Goal: Book appointment/travel/reservation

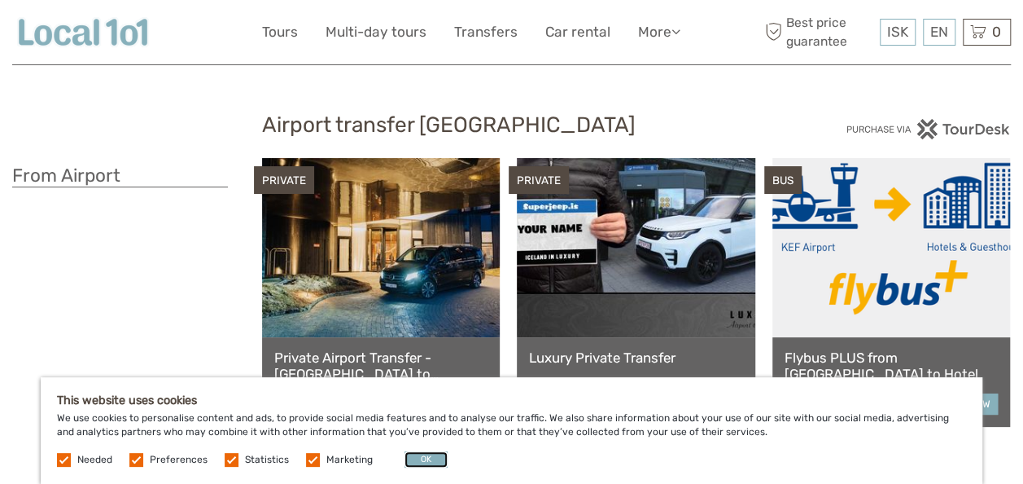
click at [428, 461] on button "OK" at bounding box center [426, 459] width 43 height 16
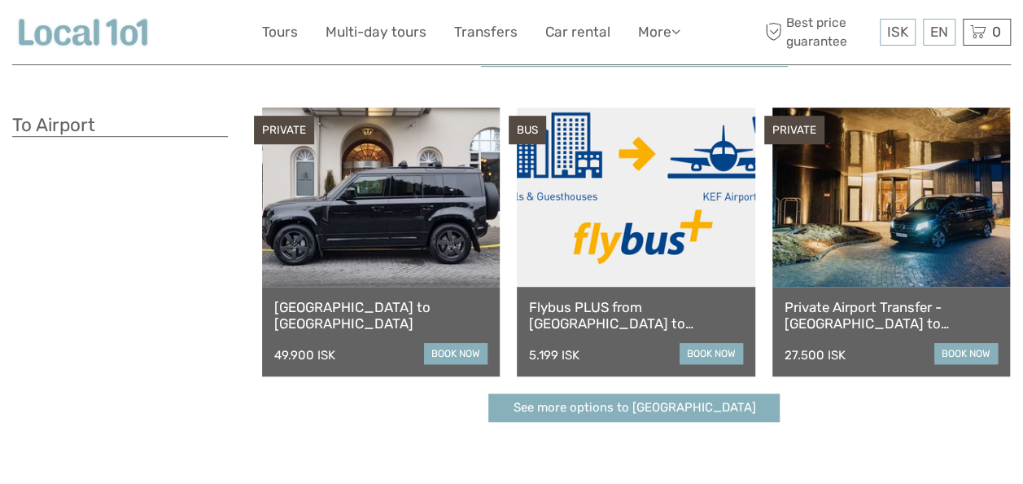
scroll to position [401, 0]
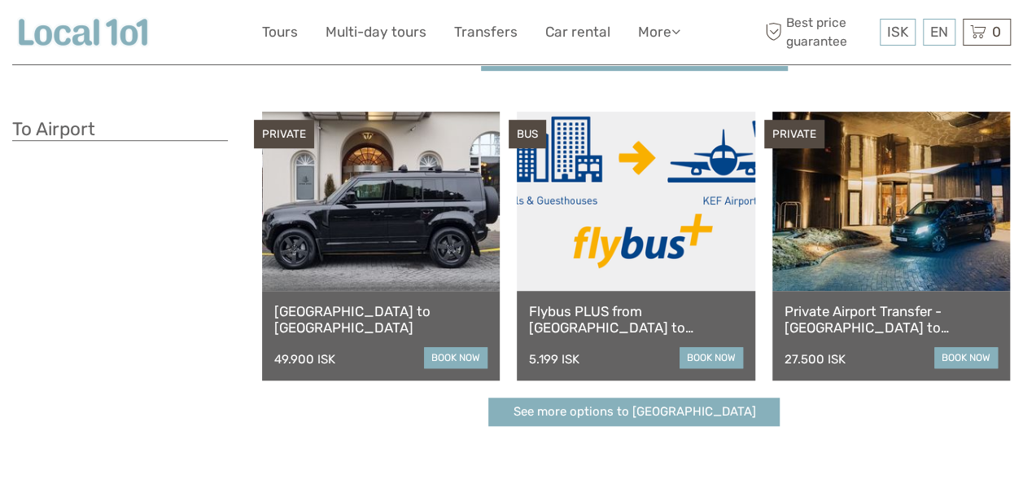
click at [710, 364] on link "book now" at bounding box center [711, 357] width 63 height 21
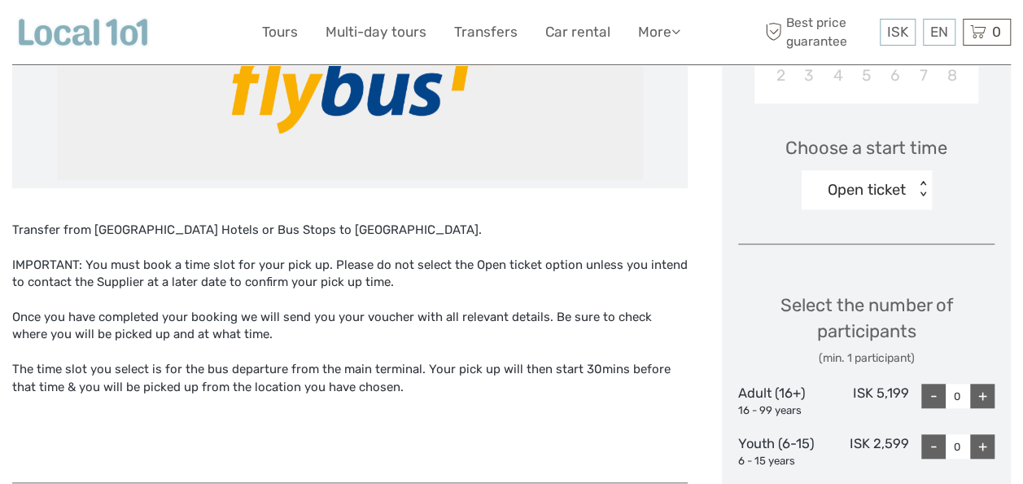
scroll to position [505, 0]
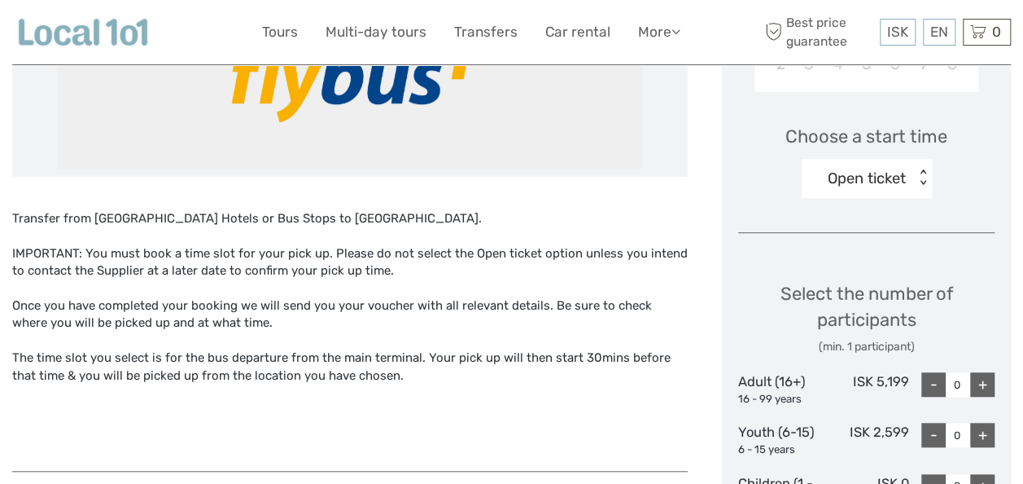
click at [985, 383] on div "+" at bounding box center [982, 384] width 24 height 24
type input "1"
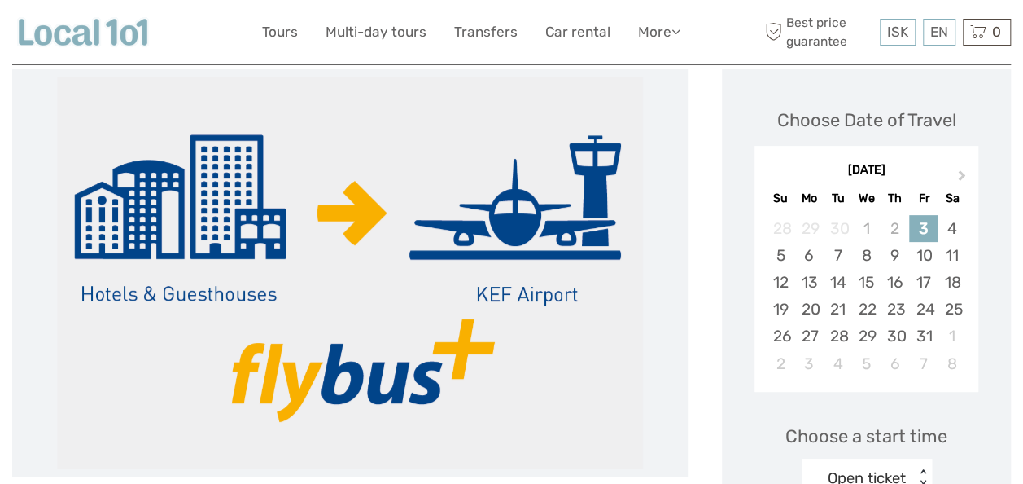
scroll to position [204, 0]
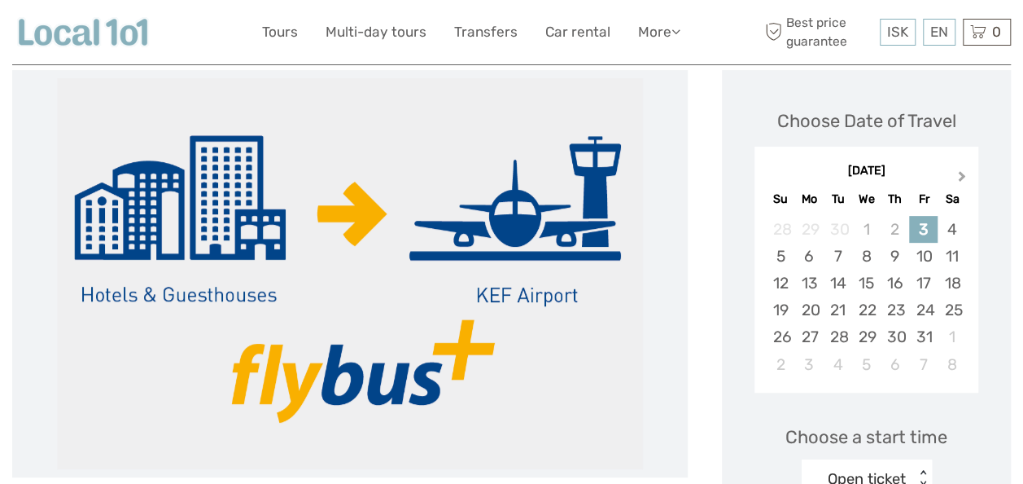
click at [955, 182] on button "Next Month" at bounding box center [964, 180] width 26 height 26
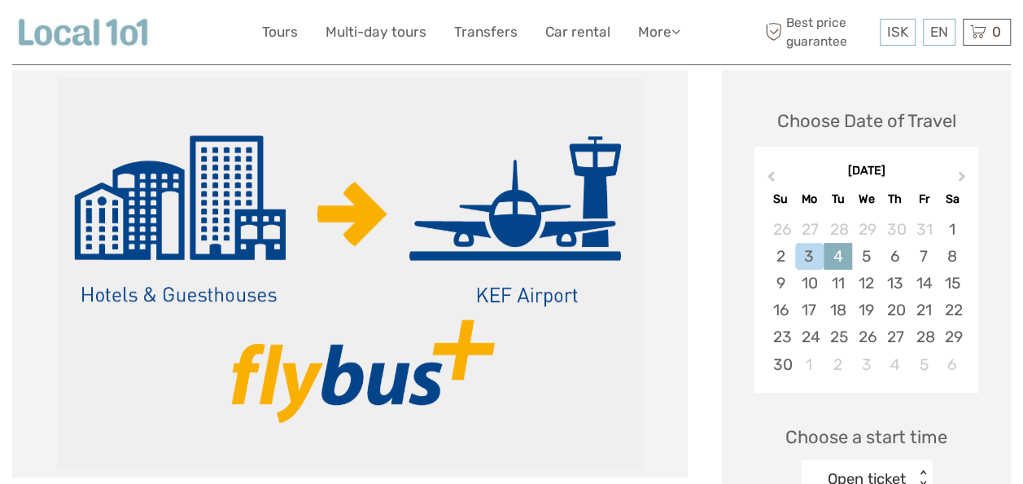
click at [829, 260] on div "4" at bounding box center [838, 256] width 28 height 27
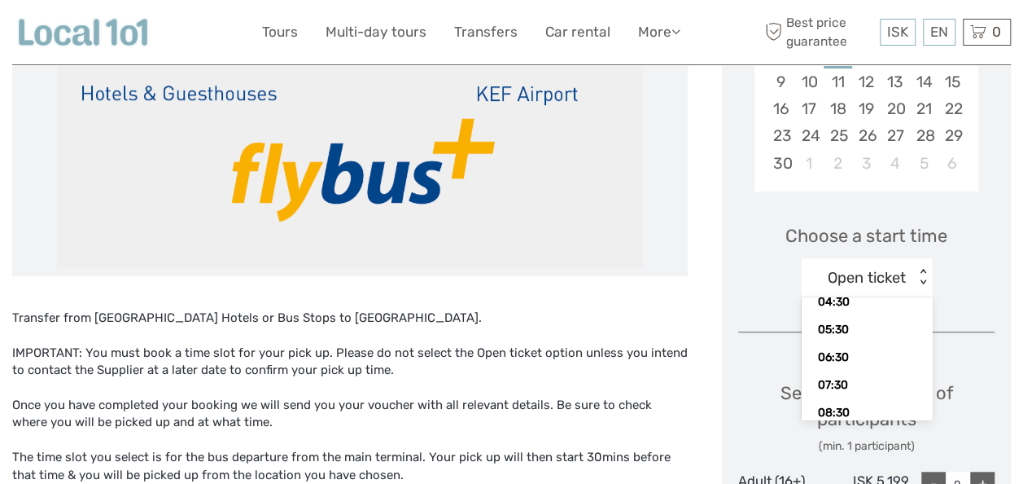
scroll to position [52, 0]
click at [966, 286] on div "Choose a start time option Open ticket selected, 1 of 17. 17 results available.…" at bounding box center [866, 253] width 256 height 104
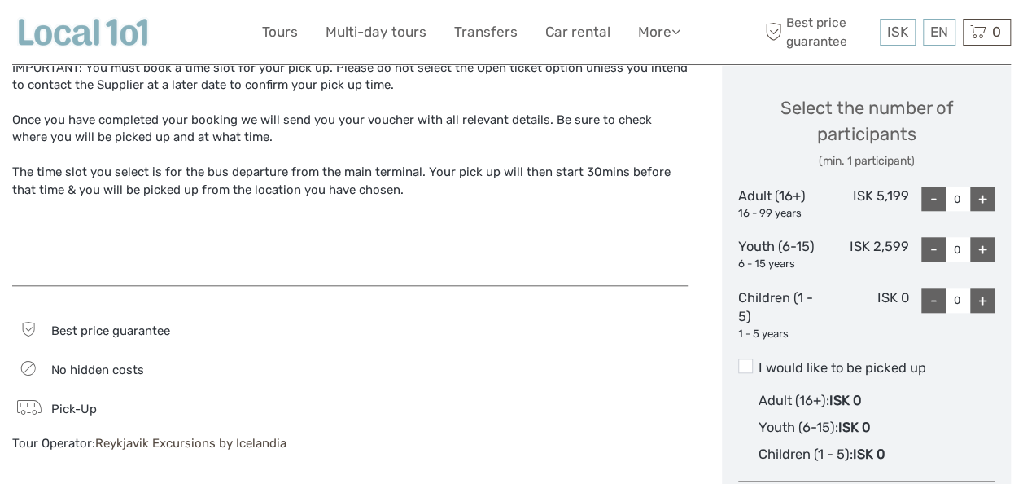
scroll to position [690, 0]
click at [980, 204] on div "+" at bounding box center [982, 199] width 24 height 24
click at [983, 204] on div "+" at bounding box center [982, 199] width 24 height 24
type input "2"
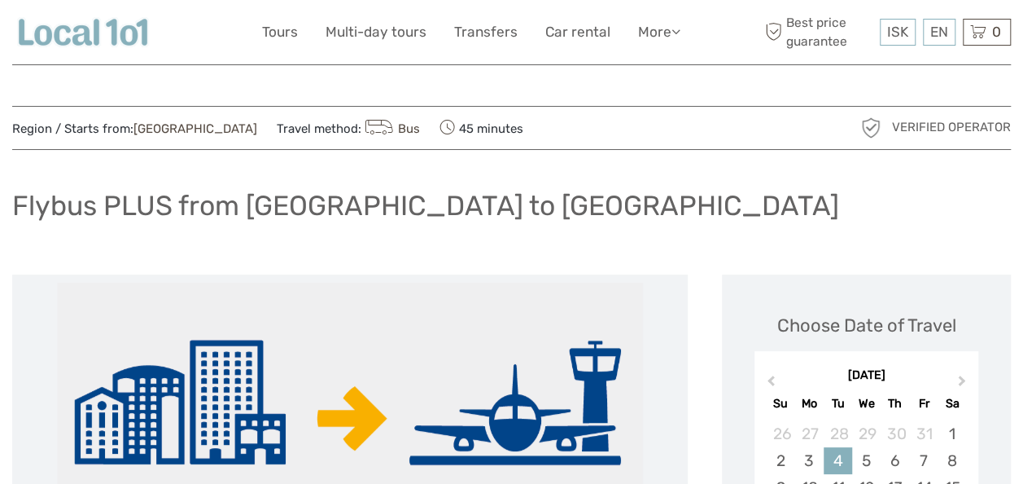
scroll to position [0, 0]
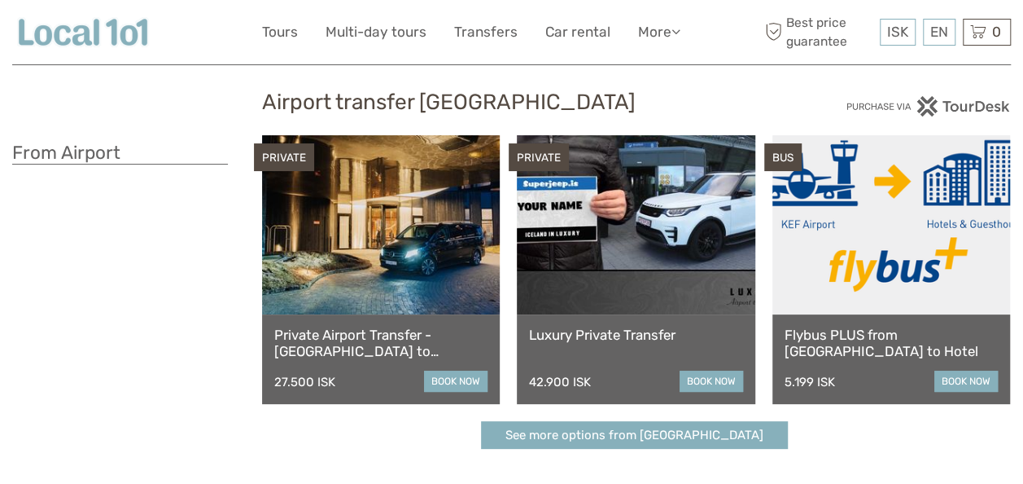
scroll to position [20, 0]
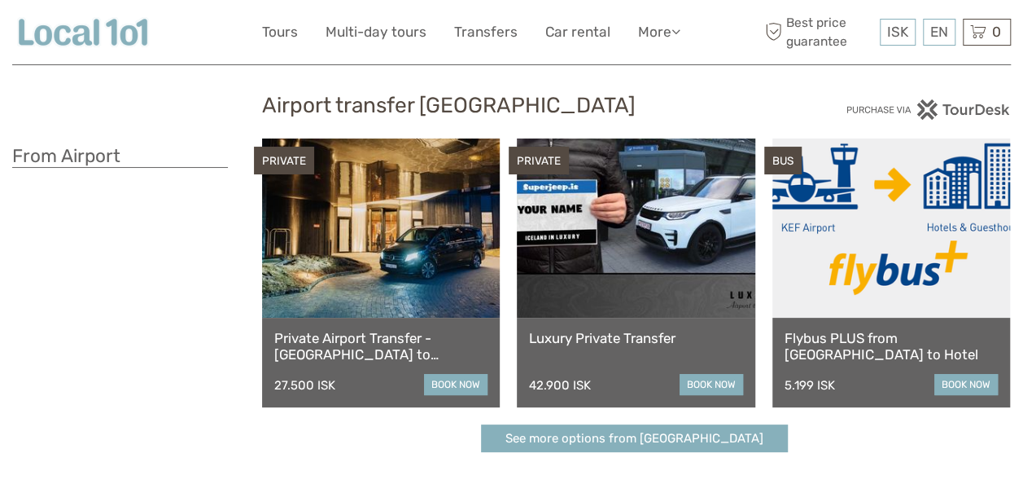
click at [966, 383] on link "book now" at bounding box center [966, 384] width 63 height 21
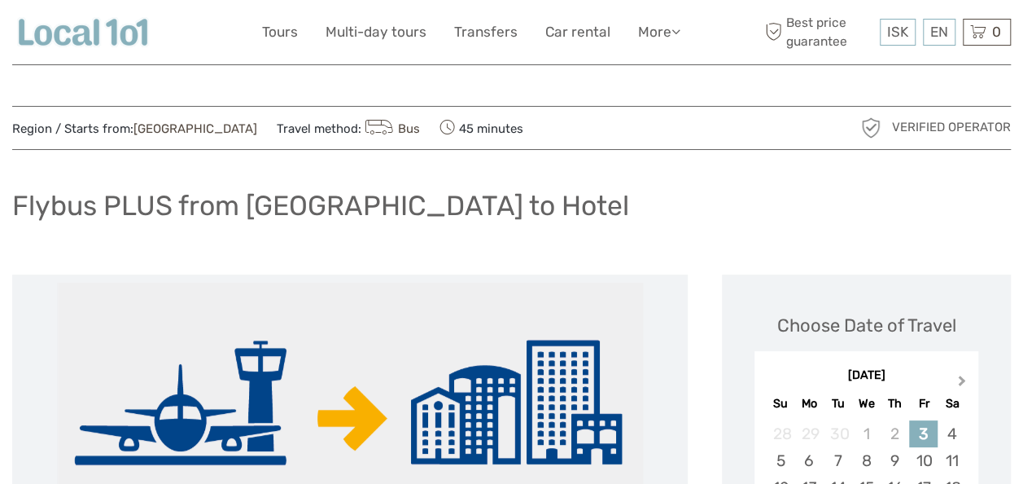
click at [962, 381] on span "Next Month" at bounding box center [962, 384] width 0 height 24
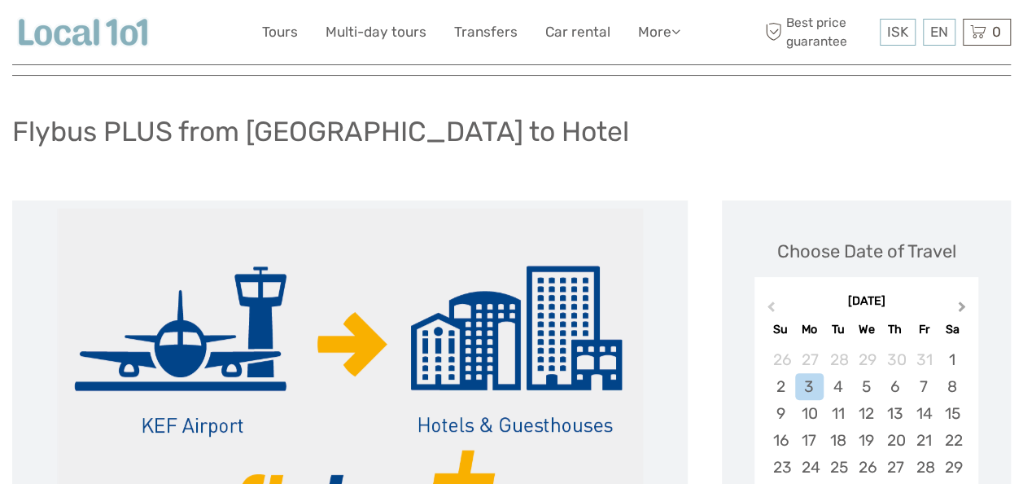
scroll to position [82, 0]
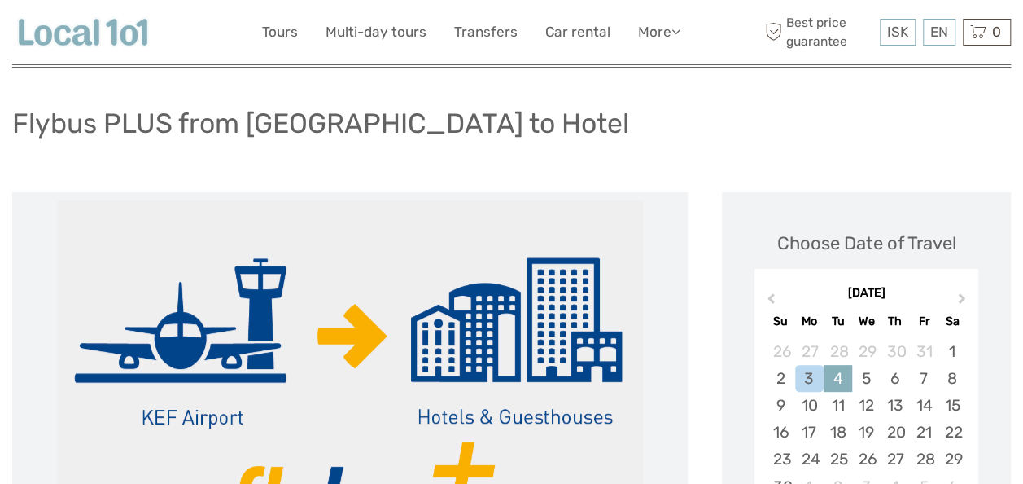
click at [843, 379] on div "4" at bounding box center [838, 378] width 28 height 27
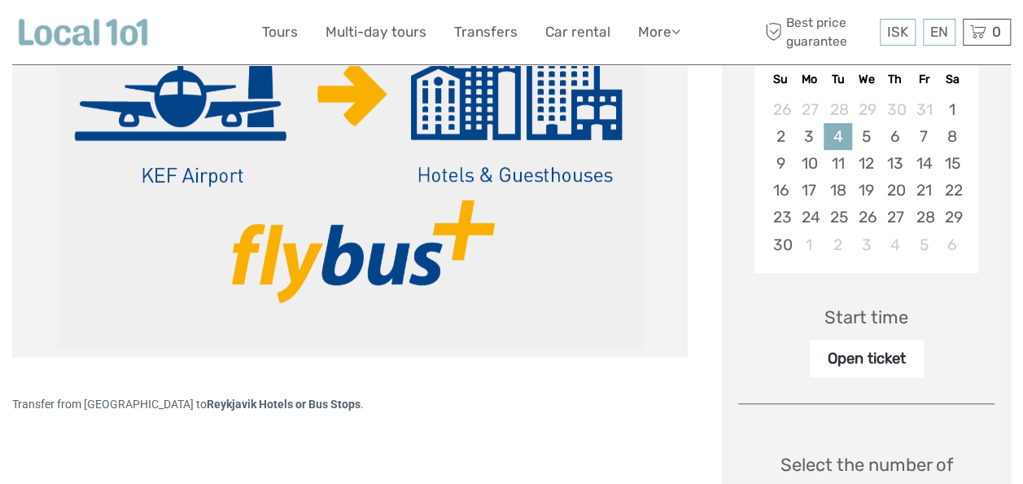
scroll to position [326, 0]
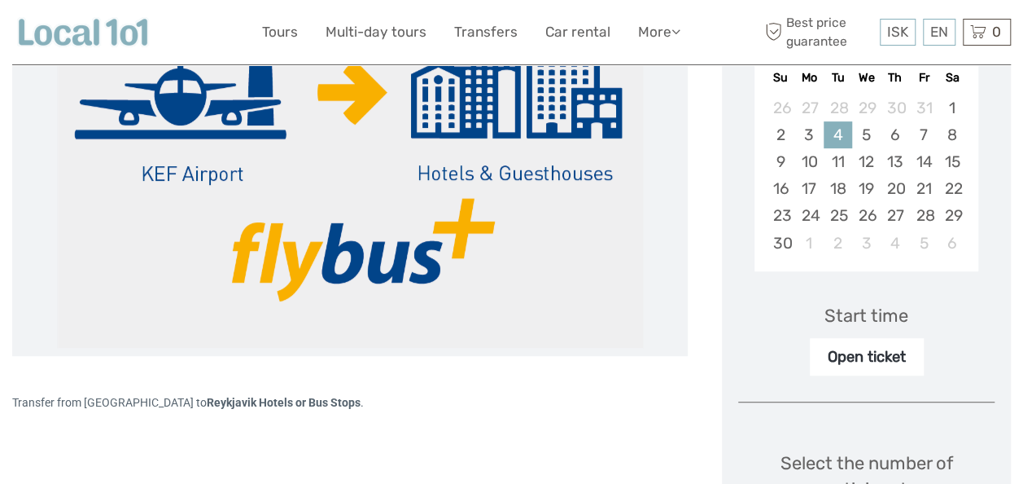
click at [894, 365] on div "Open ticket" at bounding box center [867, 356] width 114 height 37
click at [906, 357] on div "Open ticket" at bounding box center [867, 356] width 114 height 37
click at [880, 361] on div "Open ticket" at bounding box center [867, 356] width 114 height 37
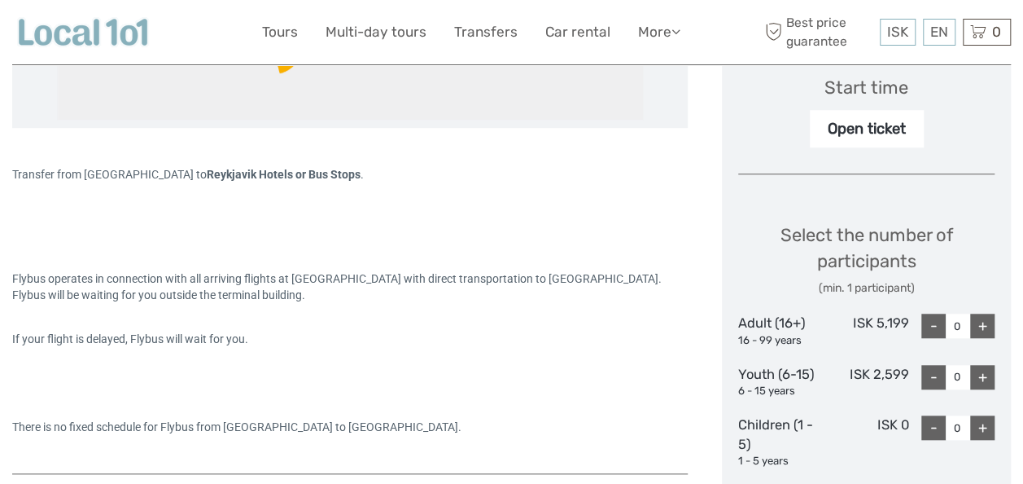
scroll to position [559, 0]
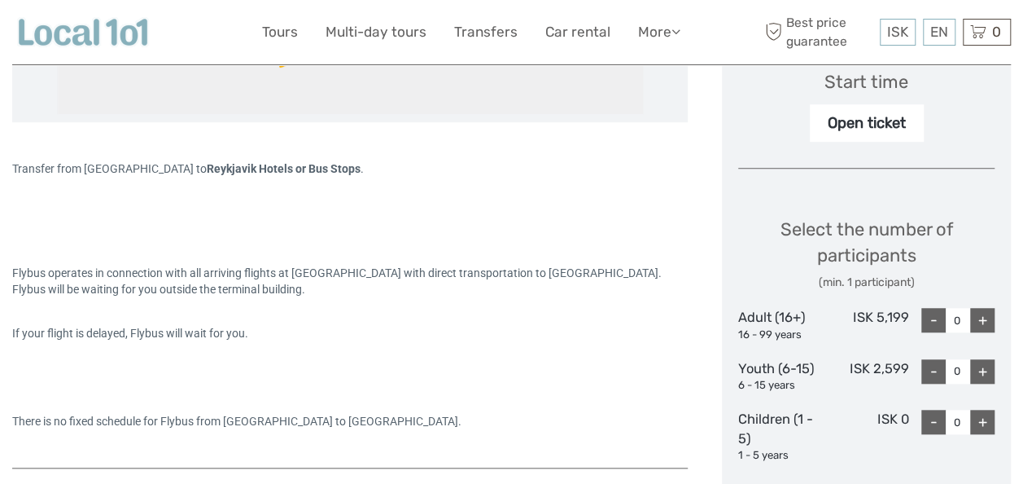
click at [992, 325] on div "+" at bounding box center [982, 320] width 24 height 24
click at [983, 319] on div "+" at bounding box center [982, 320] width 24 height 24
type input "2"
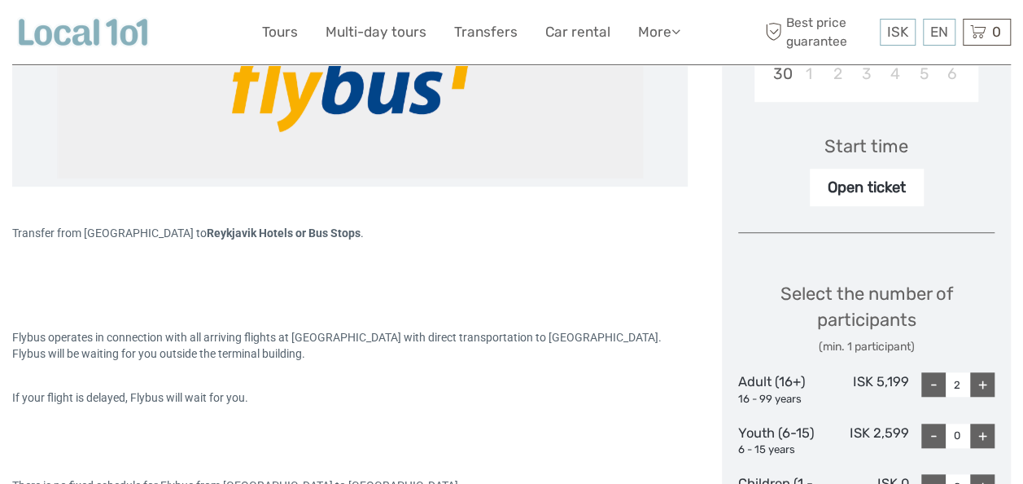
scroll to position [496, 0]
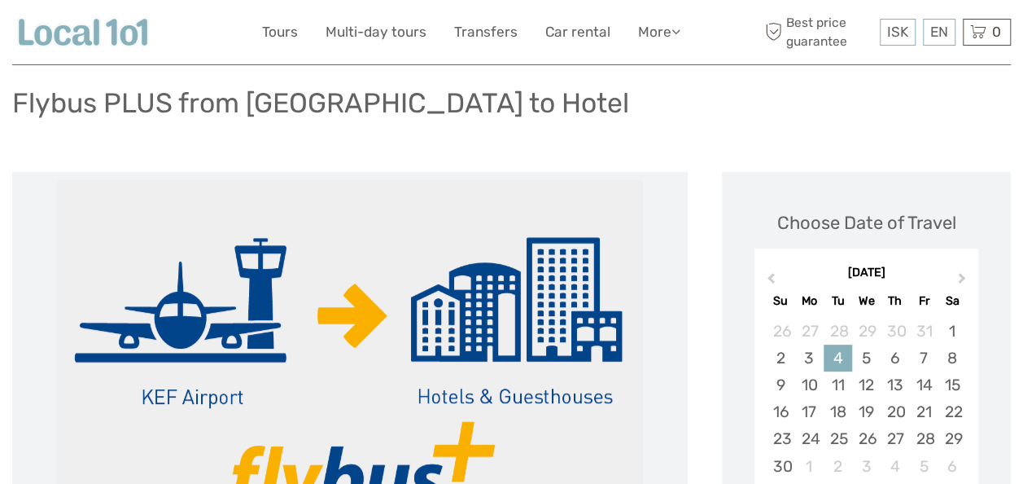
scroll to position [0, 0]
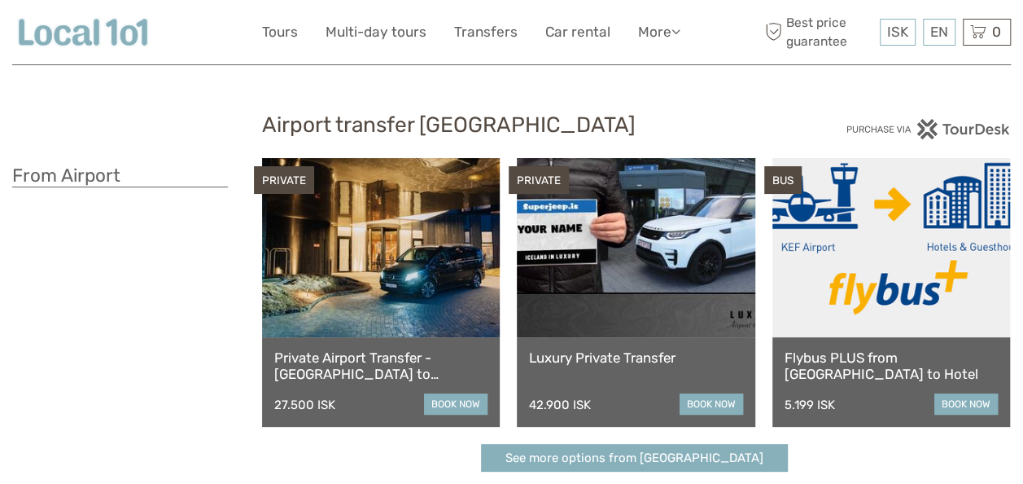
click at [705, 453] on link "See more options from [GEOGRAPHIC_DATA]" at bounding box center [634, 458] width 307 height 28
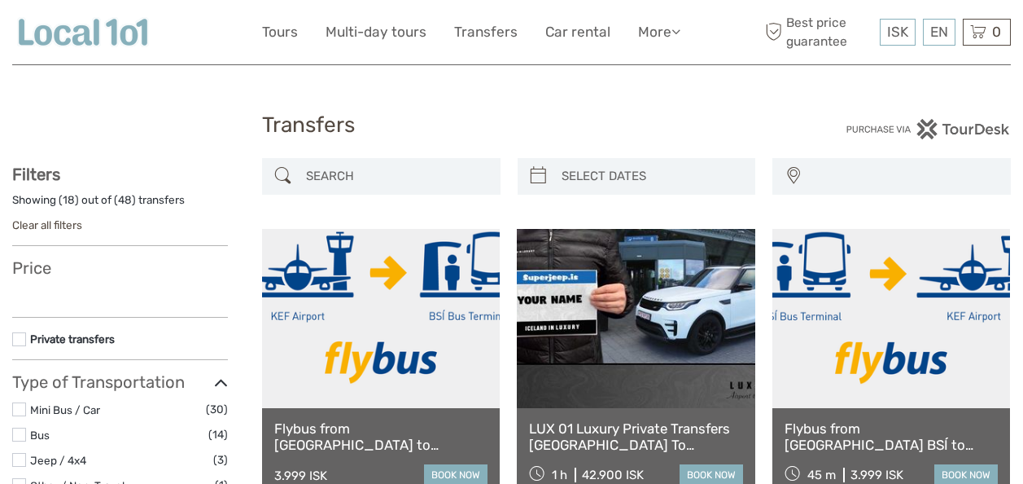
select select
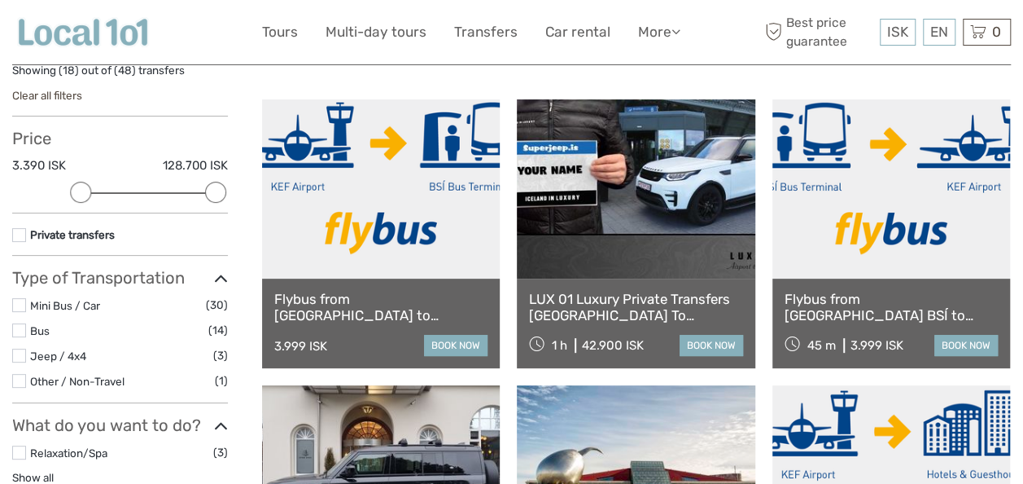
scroll to position [134, 0]
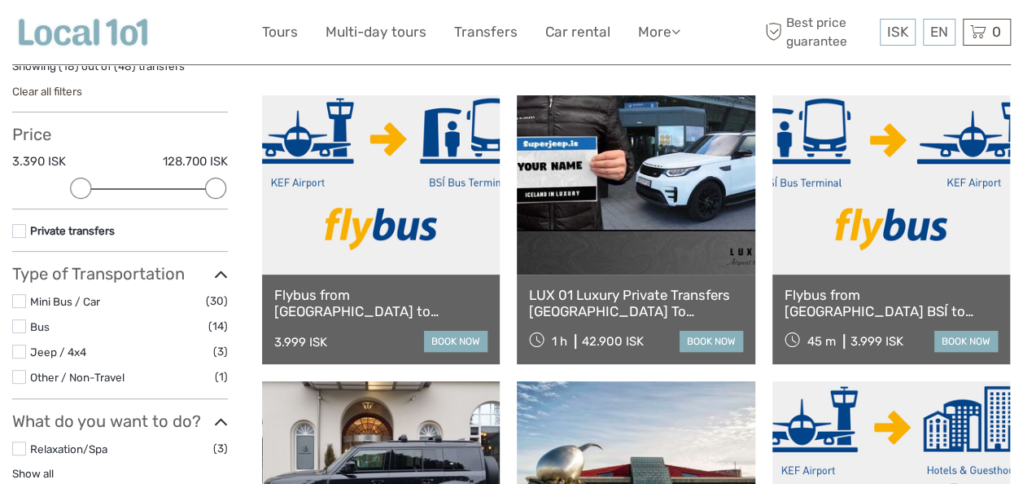
click at [459, 334] on link "book now" at bounding box center [455, 341] width 63 height 21
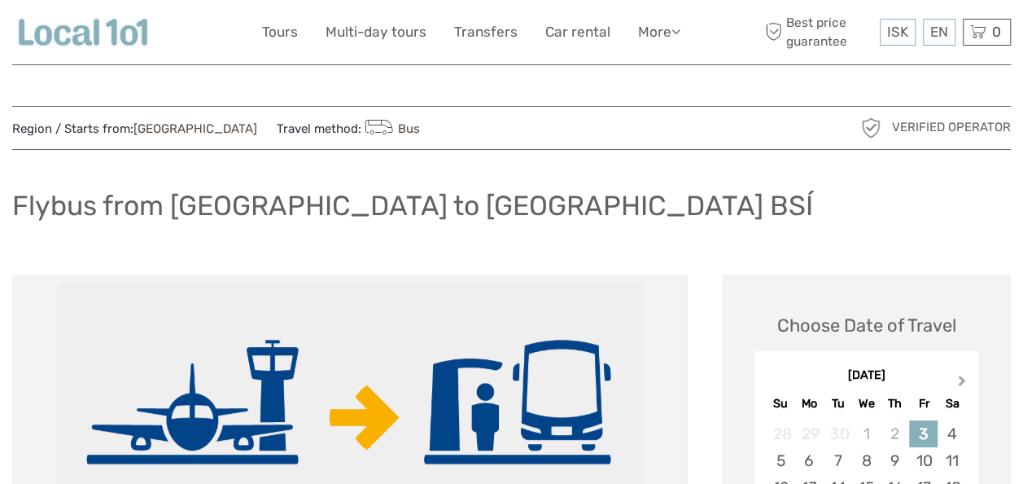
click at [962, 384] on span "Next Month" at bounding box center [962, 384] width 0 height 24
click at [846, 466] on div "4" at bounding box center [838, 460] width 28 height 27
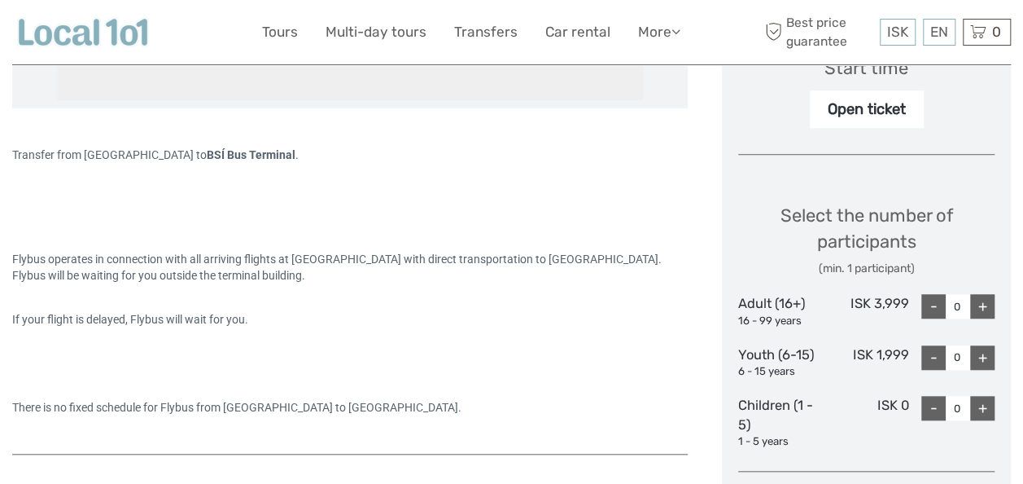
scroll to position [574, 0]
click at [979, 309] on div "+" at bounding box center [982, 305] width 24 height 24
click at [987, 308] on div "+" at bounding box center [982, 305] width 24 height 24
type input "2"
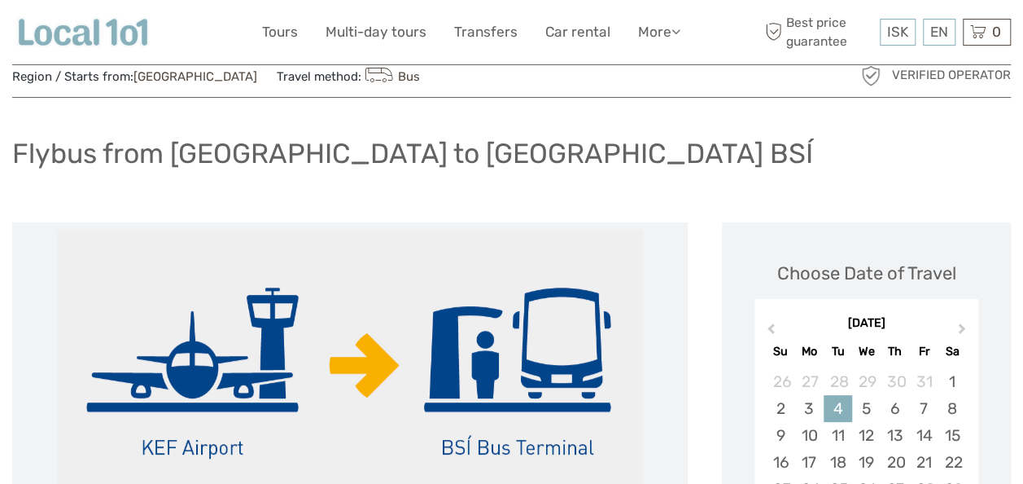
scroll to position [49, 0]
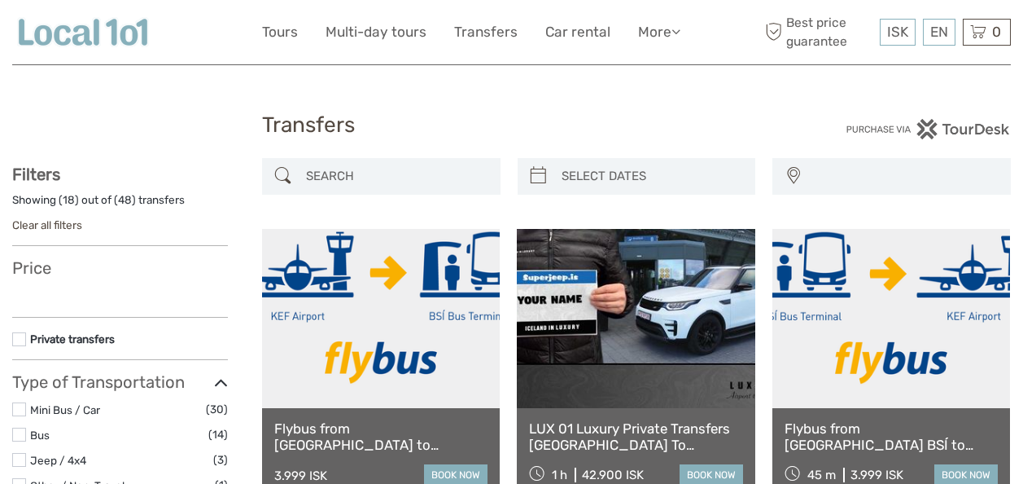
select select
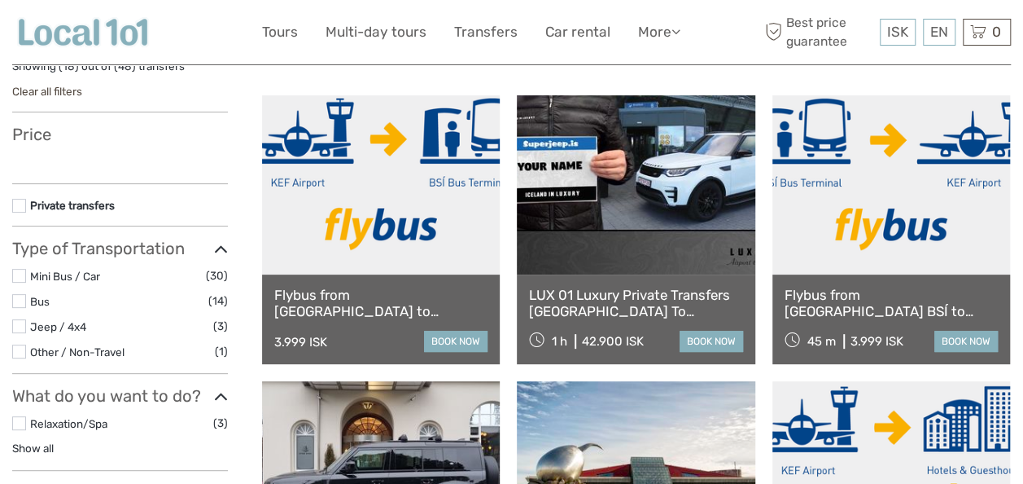
select select
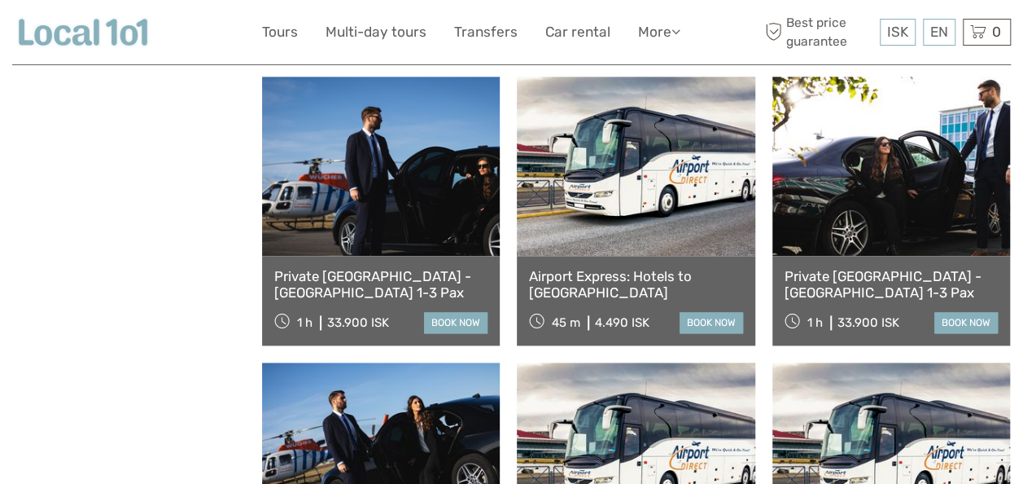
scroll to position [1008, 0]
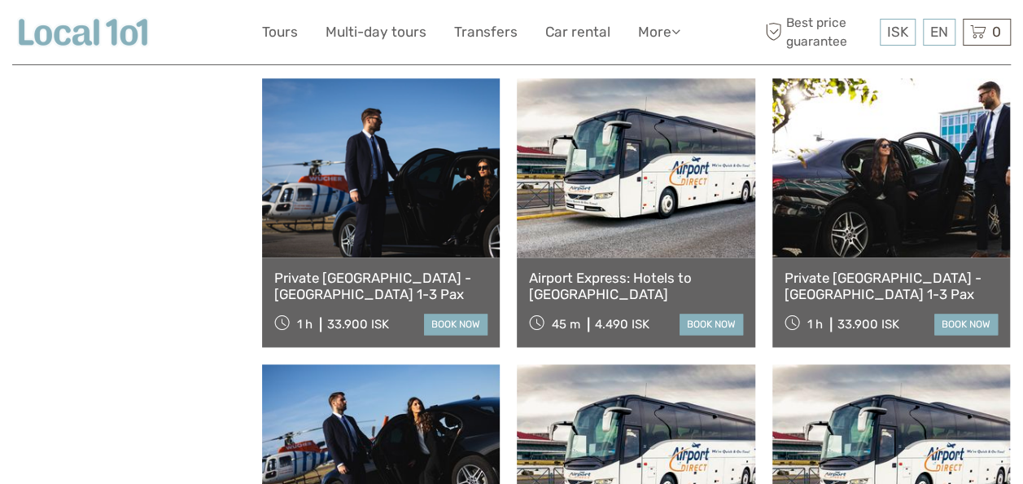
click at [964, 327] on link "book now" at bounding box center [966, 323] width 63 height 21
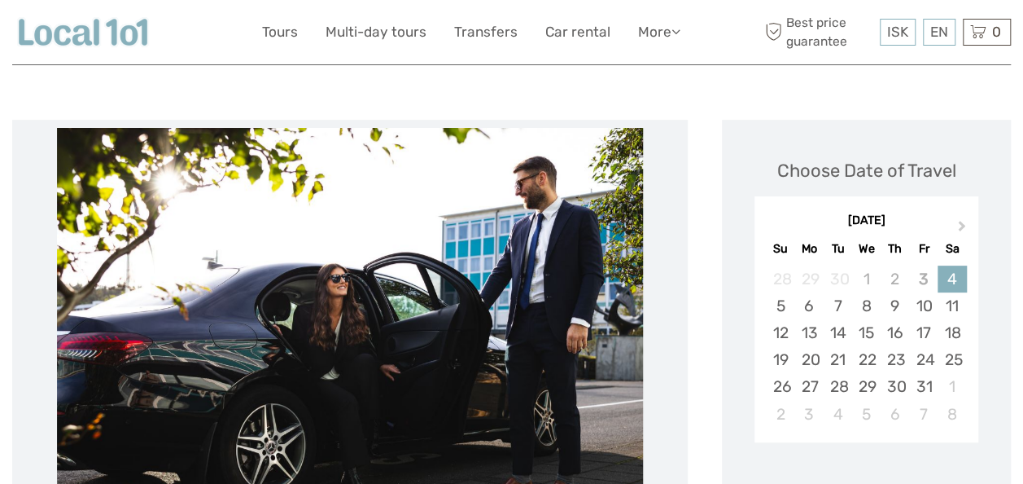
scroll to position [155, 0]
click at [958, 232] on button "Next Month" at bounding box center [964, 230] width 26 height 26
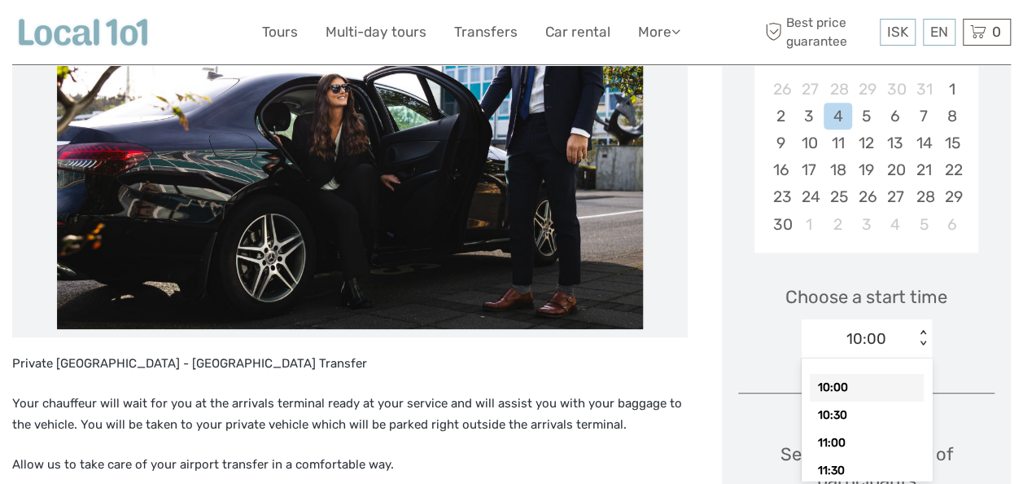
scroll to position [380, 0]
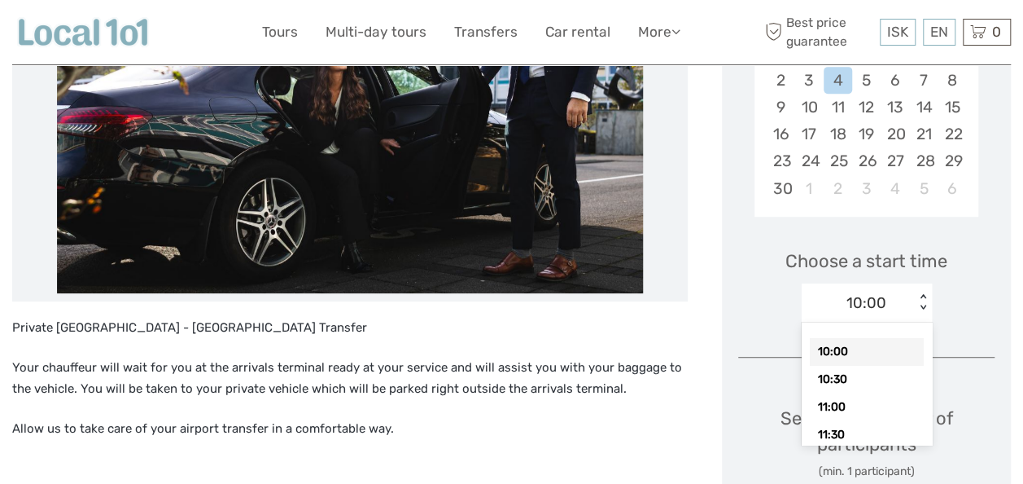
click at [1008, 296] on div "Choose Date of Travel November 2025 Previous Month Next Month November 2025 Su …" at bounding box center [866, 319] width 289 height 851
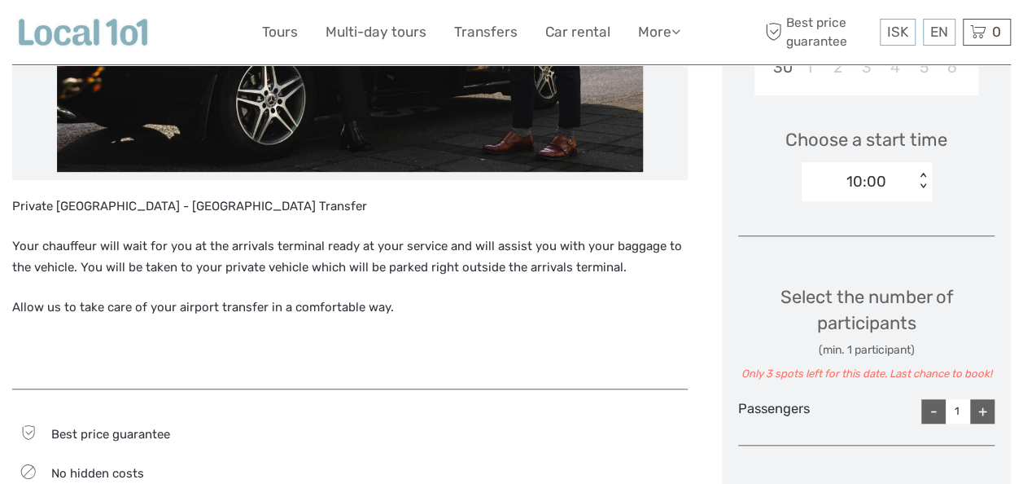
scroll to position [502, 0]
click at [985, 410] on div "+" at bounding box center [982, 410] width 24 height 24
type input "2"
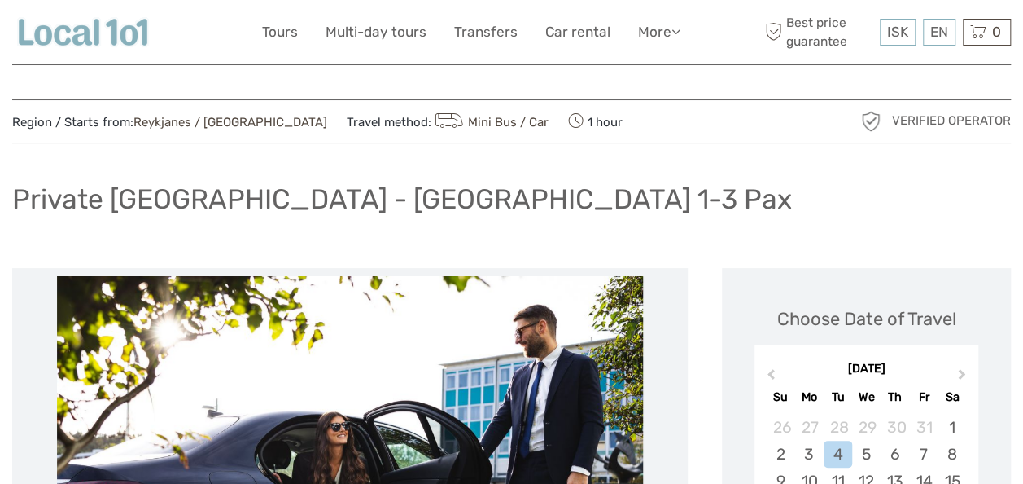
scroll to position [0, 0]
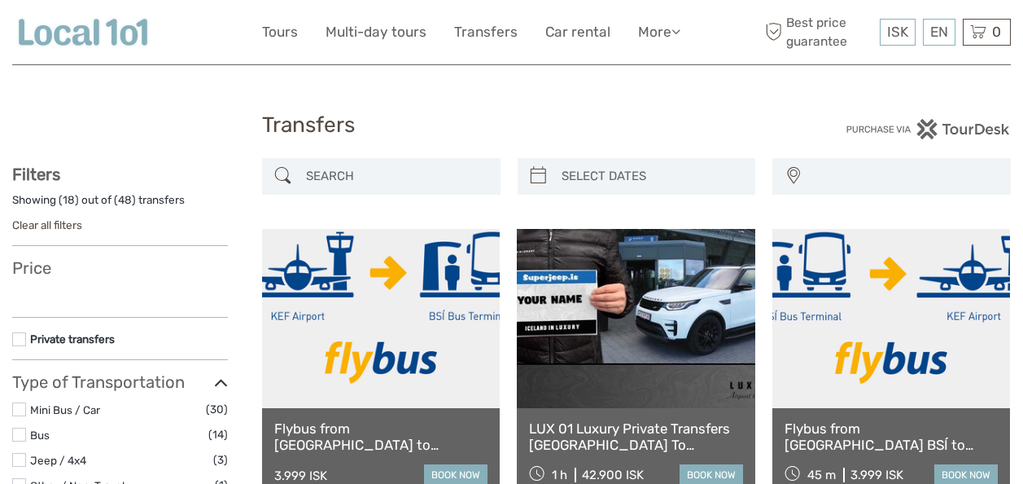
select select
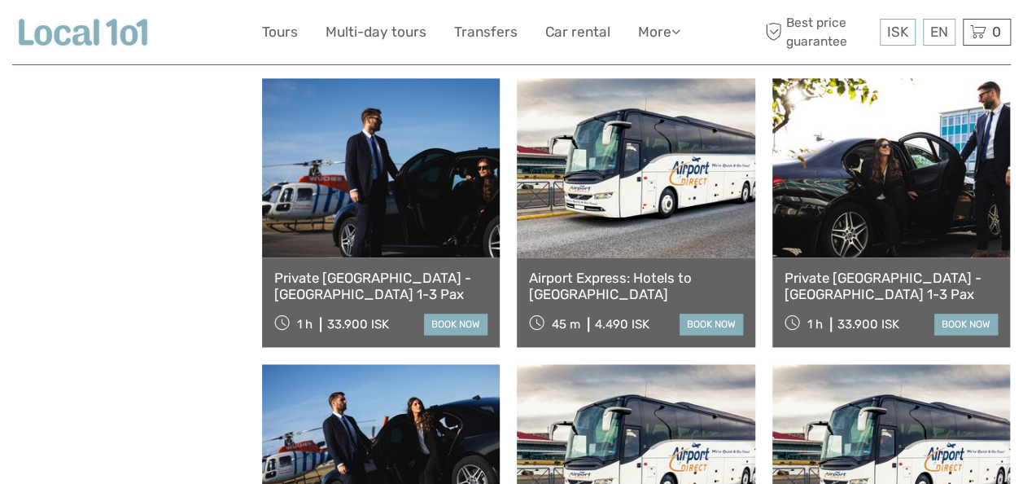
scroll to position [1008, 0]
select select
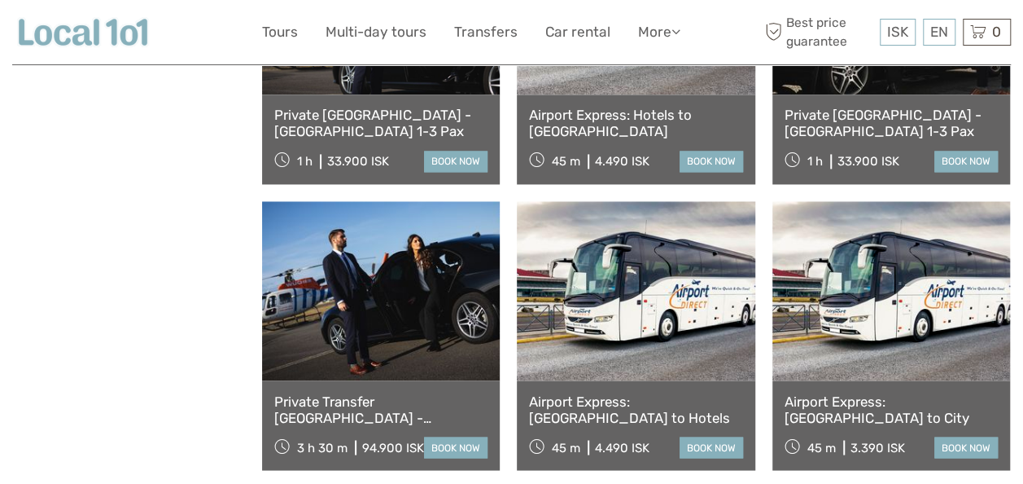
scroll to position [1172, 0]
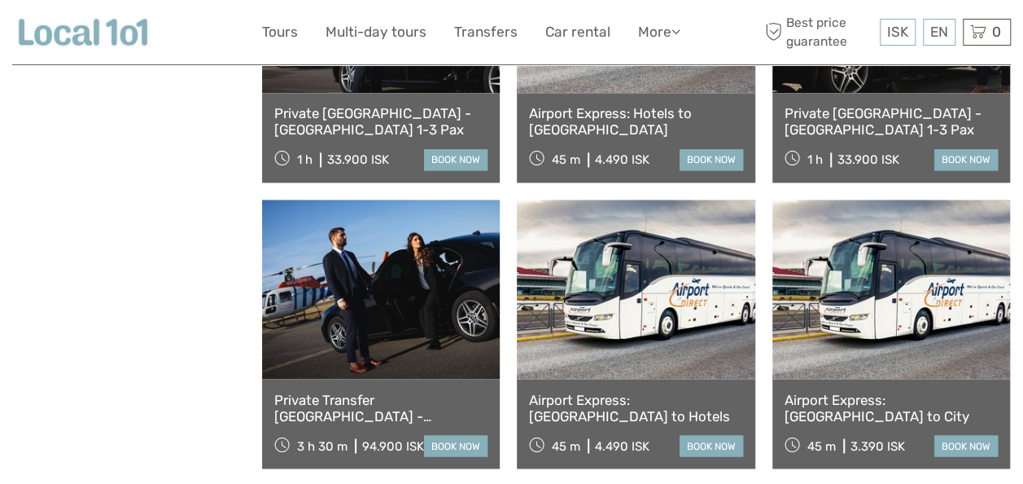
click at [716, 440] on link "book now" at bounding box center [711, 445] width 63 height 21
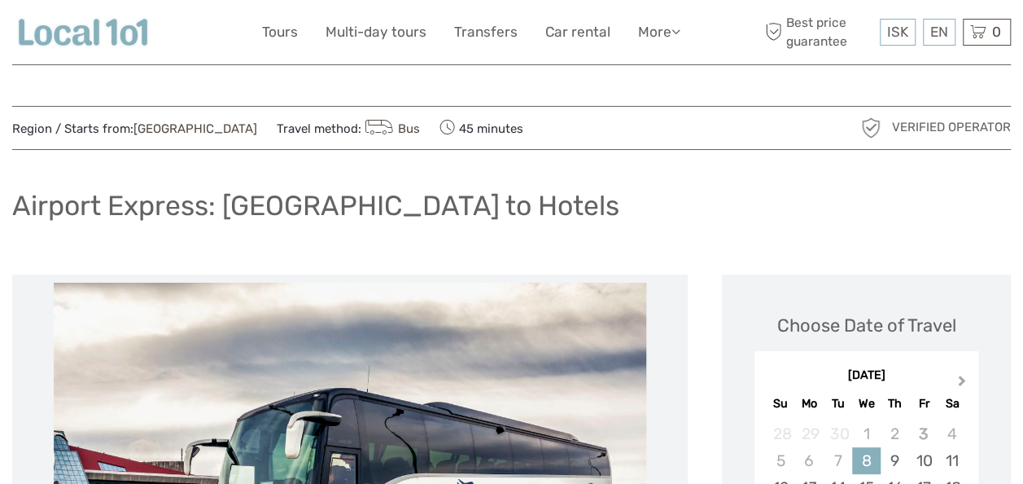
click at [965, 387] on button "Next Month" at bounding box center [964, 384] width 26 height 26
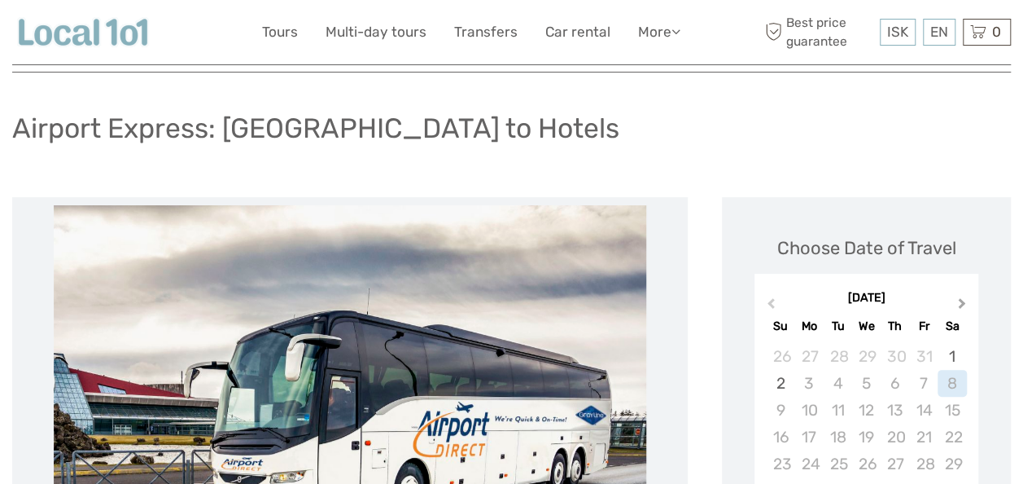
scroll to position [81, 0]
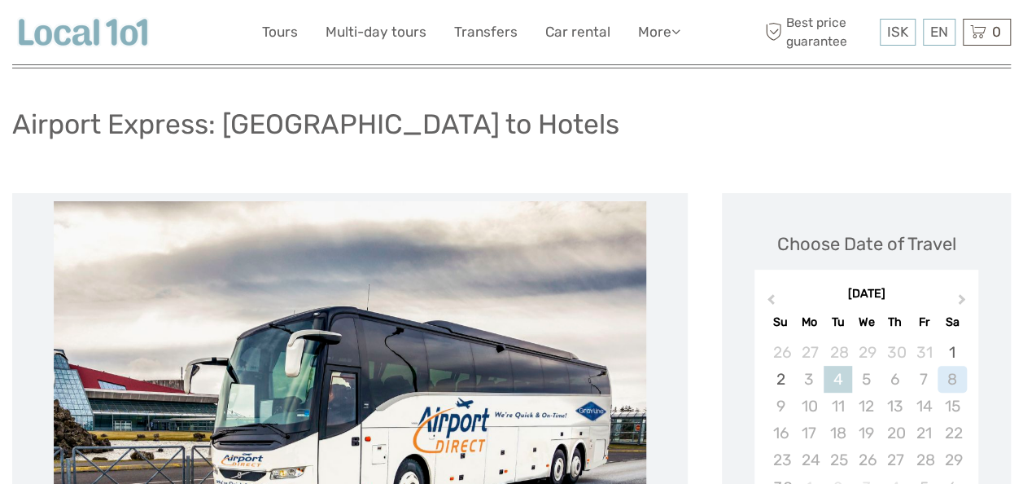
click at [840, 373] on div "4" at bounding box center [838, 379] width 28 height 27
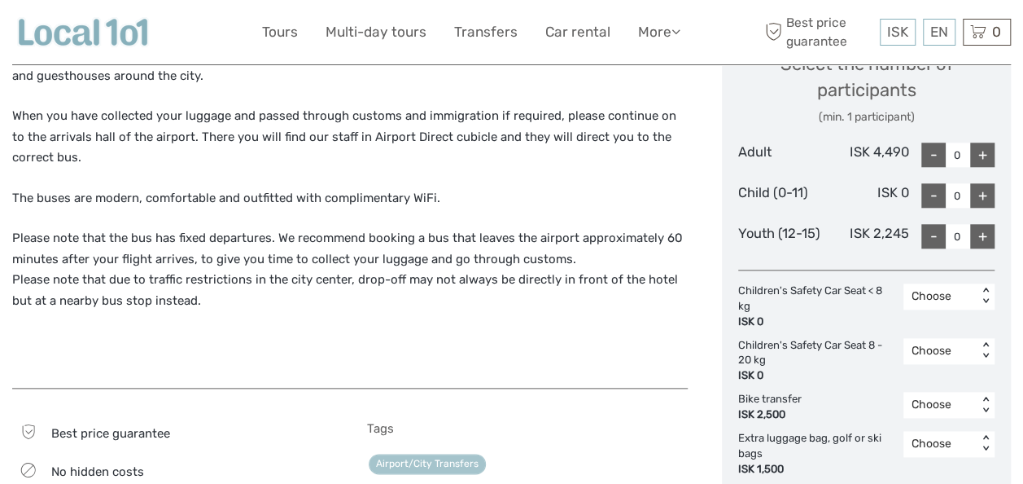
scroll to position [732, 0]
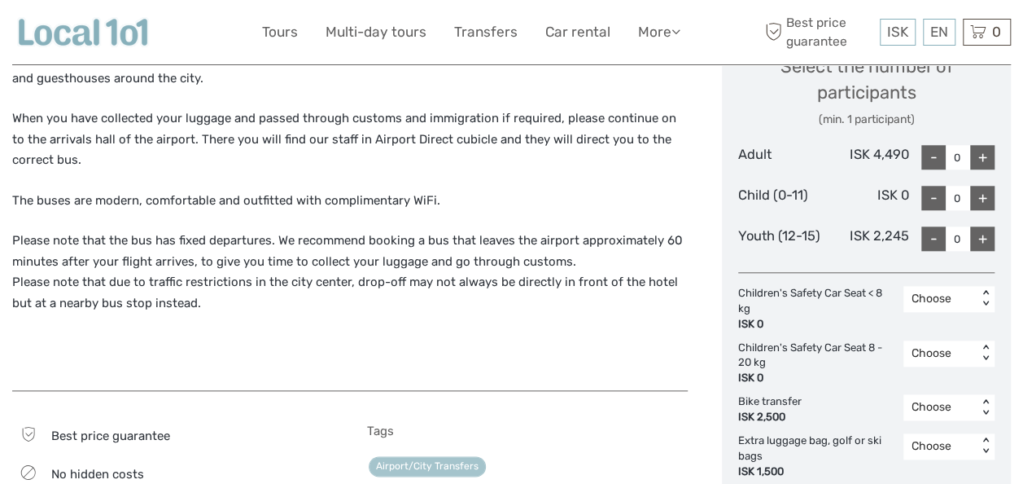
click at [984, 155] on div "+" at bounding box center [982, 157] width 24 height 24
click at [985, 152] on div "+" at bounding box center [982, 157] width 24 height 24
type input "2"
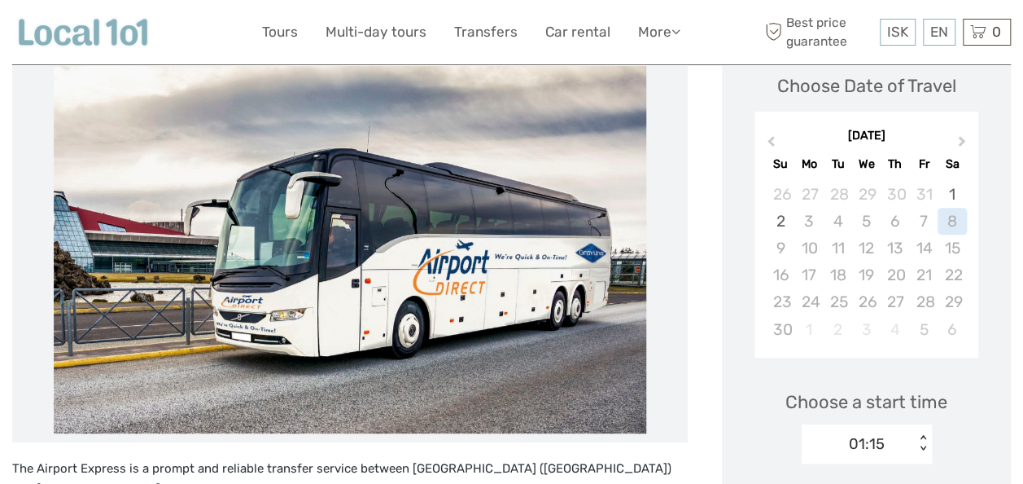
scroll to position [234, 0]
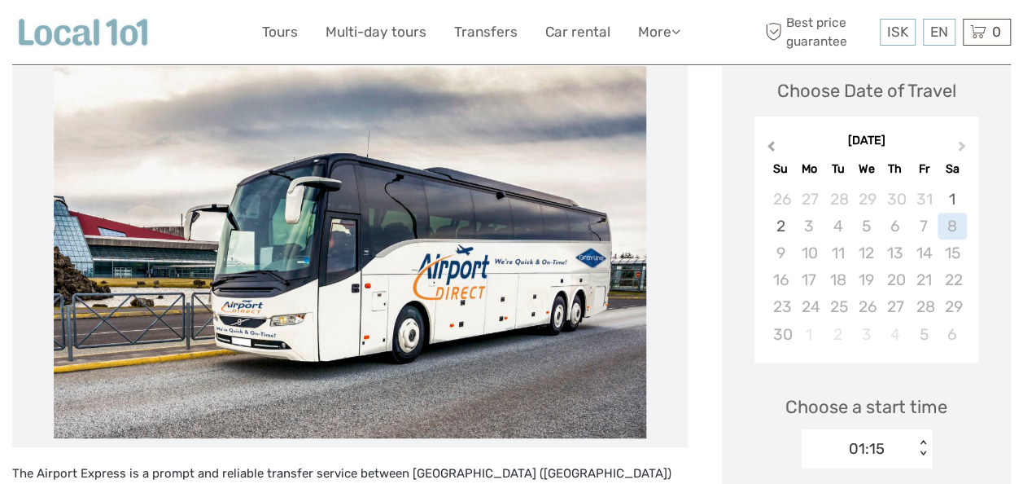
click at [771, 145] on span "Previous Month" at bounding box center [771, 150] width 0 height 24
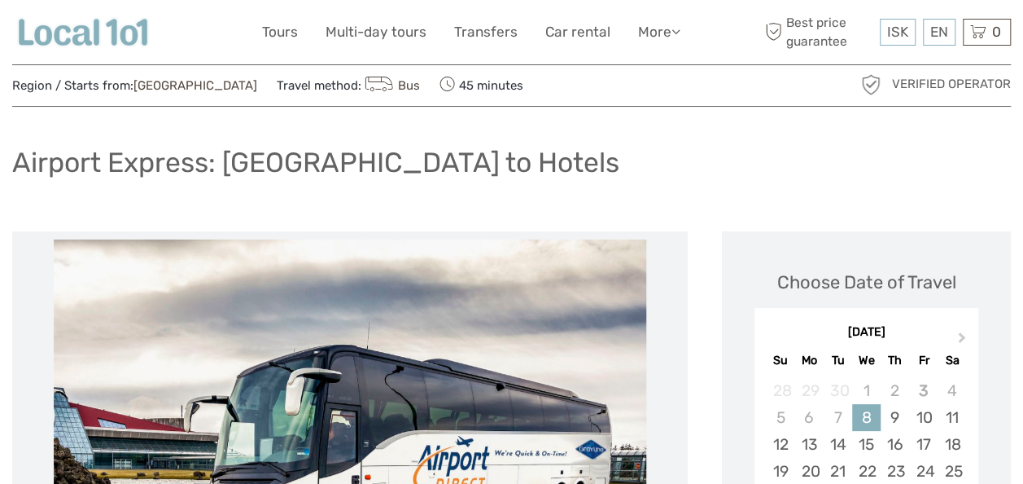
scroll to position [0, 0]
